Goal: Check status: Check status

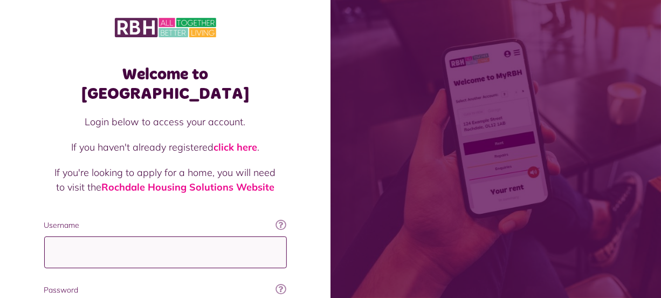
type input "**********"
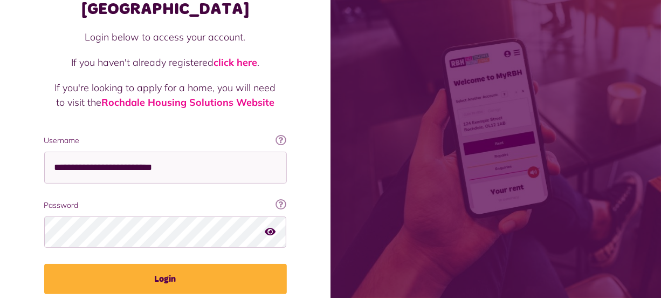
scroll to position [116, 0]
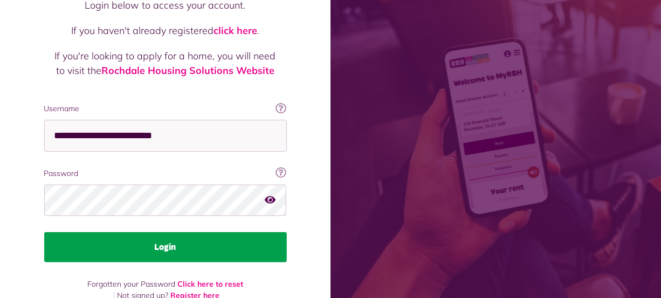
click at [243, 232] on button "Login" at bounding box center [165, 247] width 243 height 30
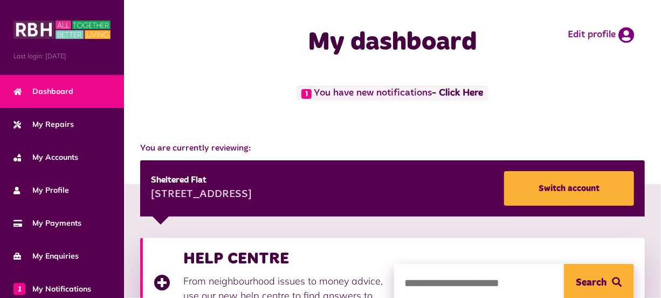
click at [195, 101] on div "1 You have new notifications - Click Here" at bounding box center [392, 102] width 515 height 35
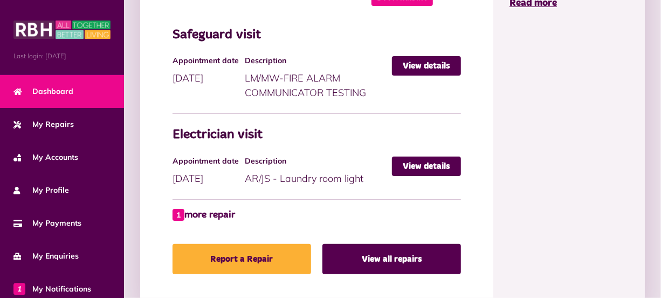
scroll to position [686, 0]
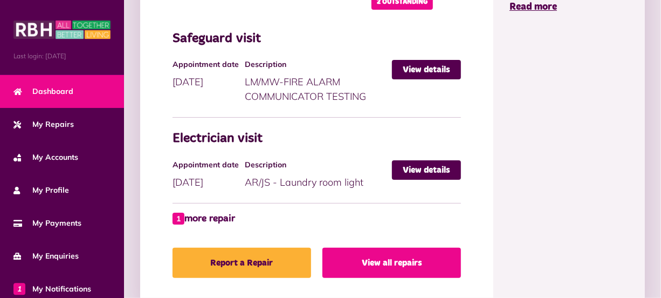
click at [419, 256] on link "View all repairs" at bounding box center [391, 262] width 139 height 30
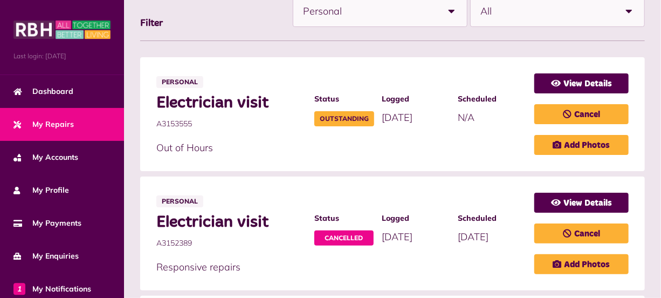
scroll to position [235, 0]
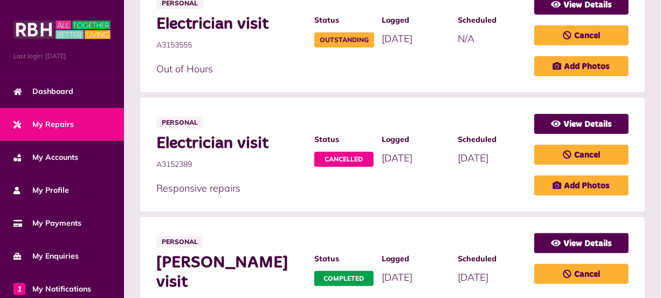
scroll to position [353, 0]
